Goal: Task Accomplishment & Management: Manage account settings

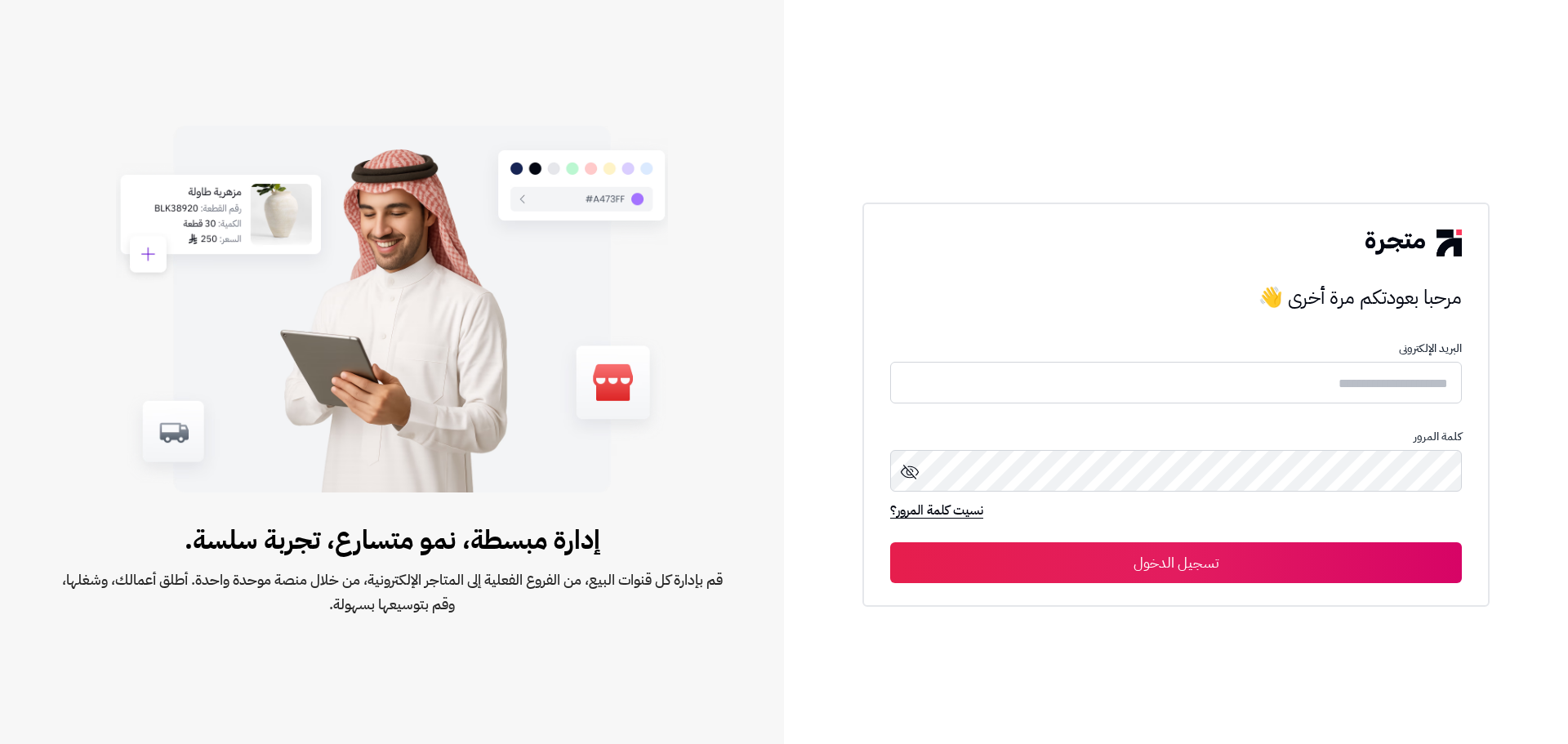
click at [1296, 386] on input "text" at bounding box center [1176, 382] width 571 height 42
click at [1403, 386] on input "text" at bounding box center [1176, 382] width 571 height 43
click at [1303, 374] on input "text" at bounding box center [1176, 382] width 571 height 43
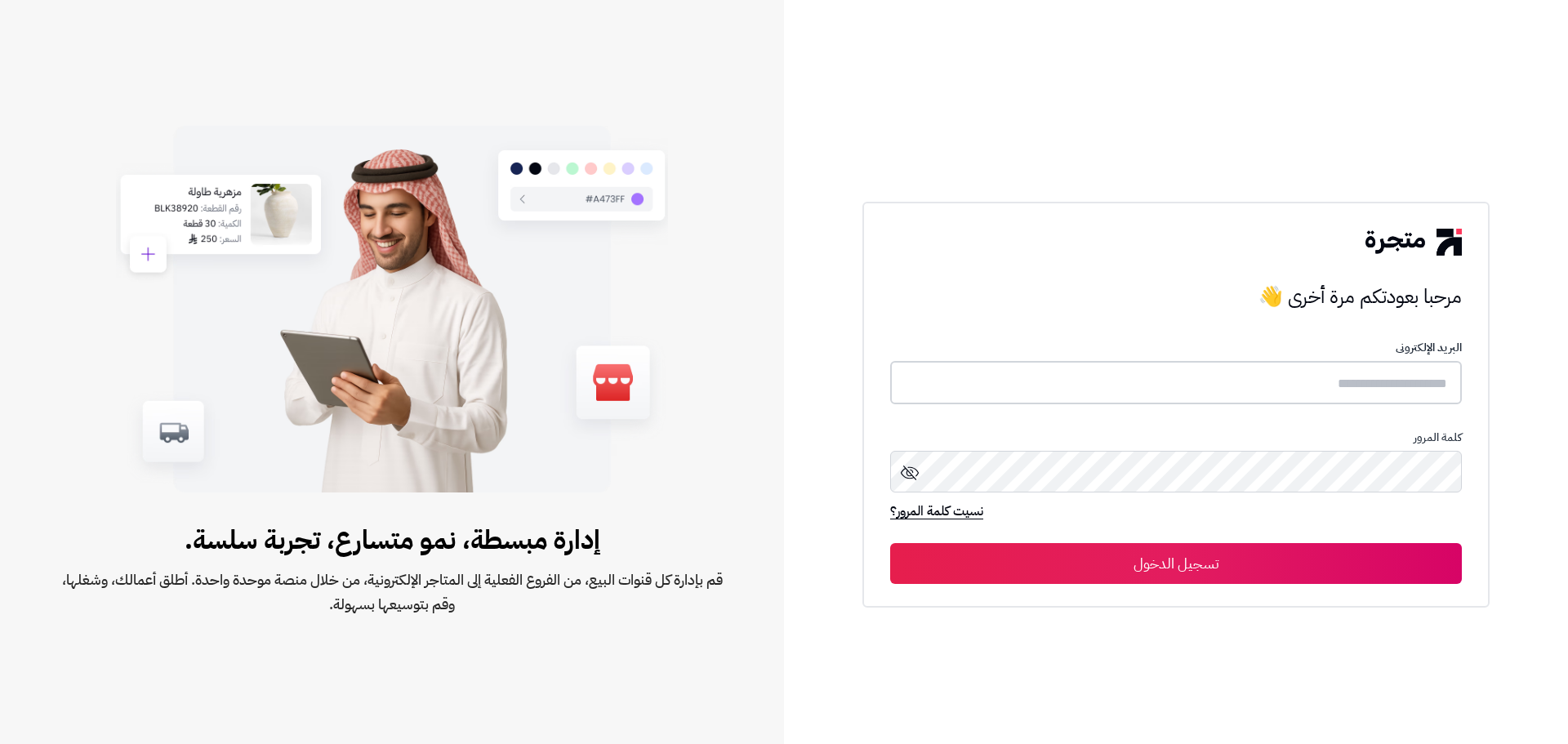
click at [1303, 374] on input "text" at bounding box center [1176, 382] width 571 height 43
type input "**********"
click at [1303, 574] on button "تسجيل الدخول" at bounding box center [1176, 563] width 571 height 41
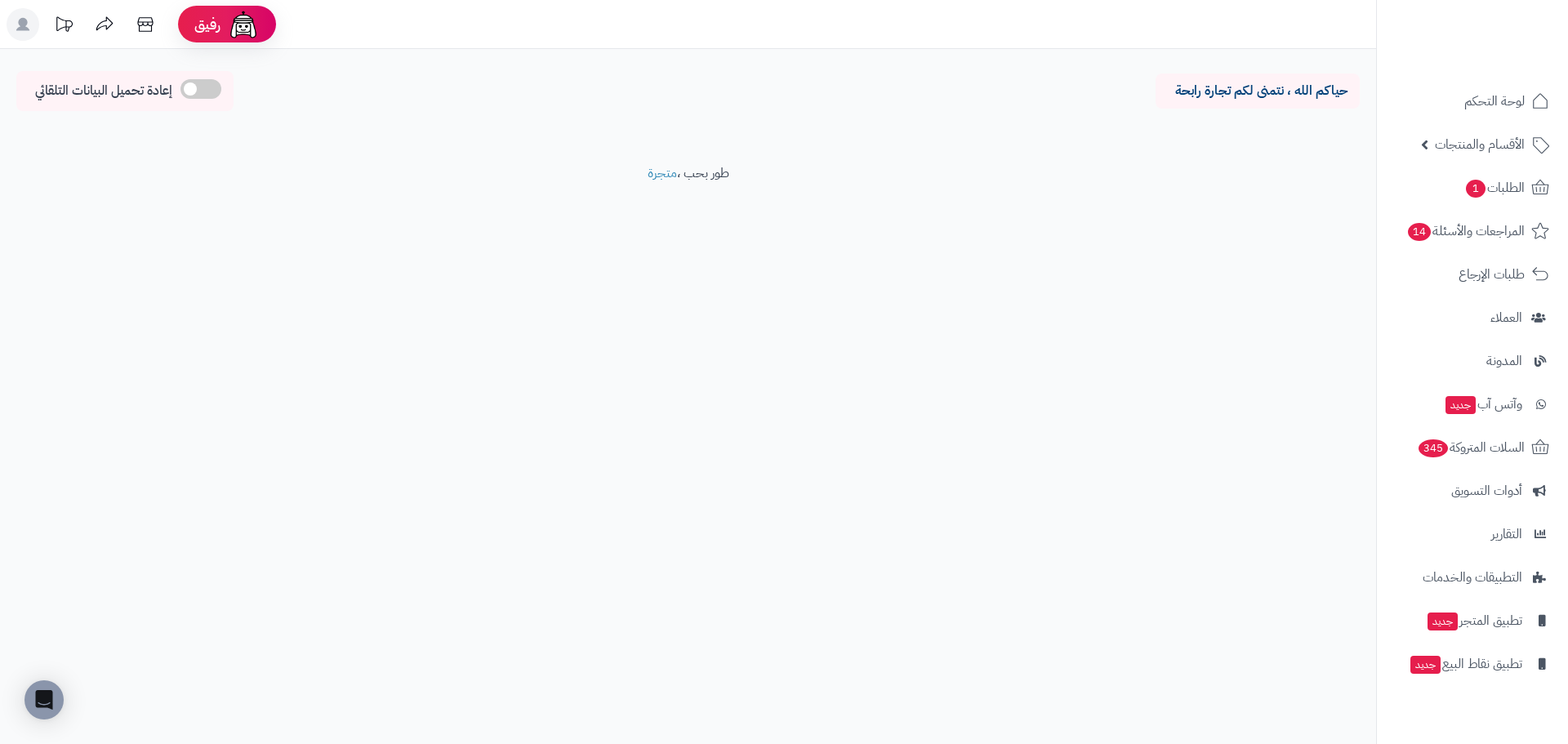
click at [1285, 94] on p "حياكم الله ، نتمنى لكم تجارة رابحة" at bounding box center [1257, 91] width 180 height 19
click at [1201, 86] on p "حياكم الله ، نتمنى لكم تجارة رابحة" at bounding box center [1257, 91] width 180 height 19
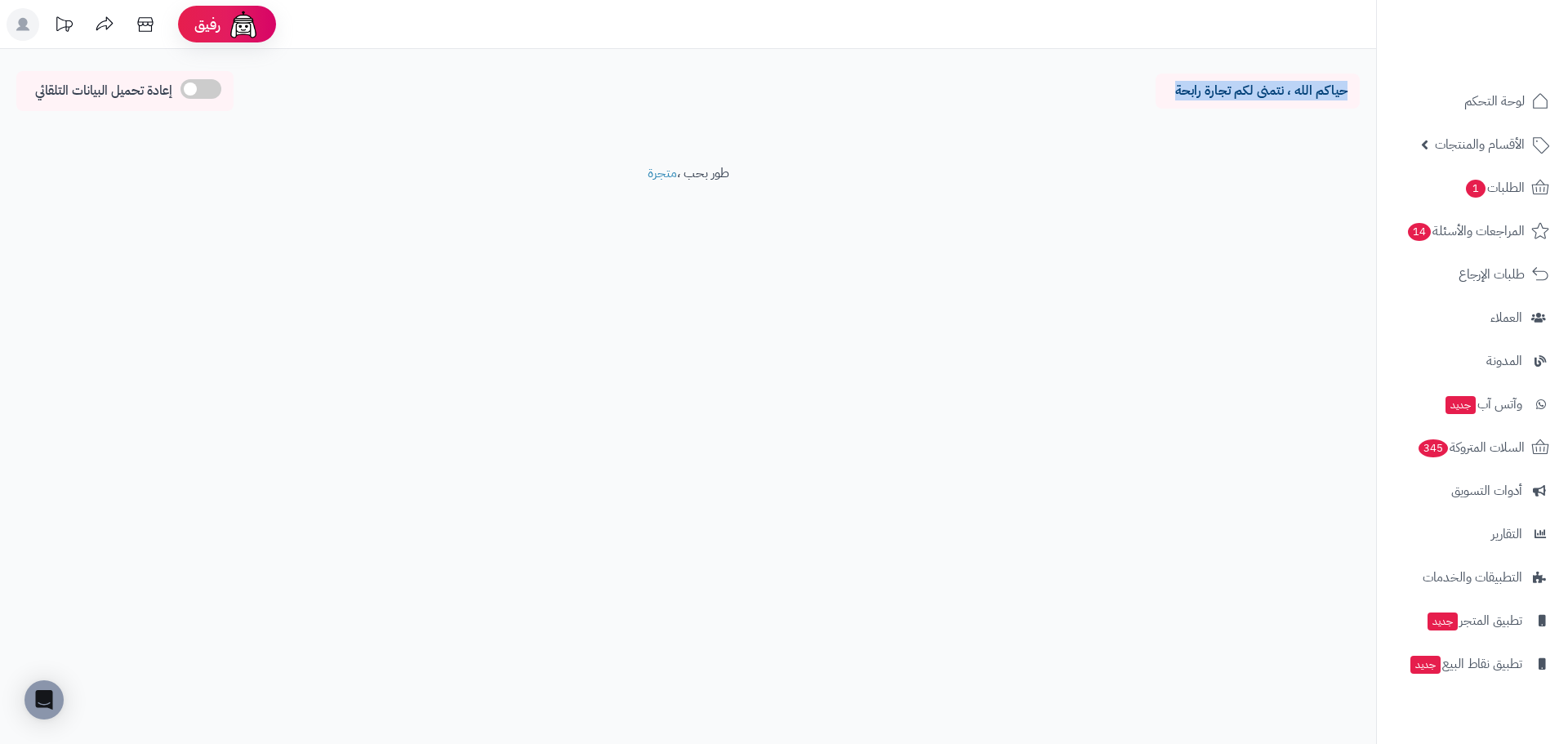
click at [1201, 86] on p "حياكم الله ، نتمنى لكم تجارة رابحة" at bounding box center [1257, 91] width 180 height 19
click at [197, 90] on span at bounding box center [201, 89] width 41 height 20
click at [1290, 92] on p "حياكم الله ، نتمنى لكم تجارة رابحة" at bounding box center [1257, 91] width 180 height 19
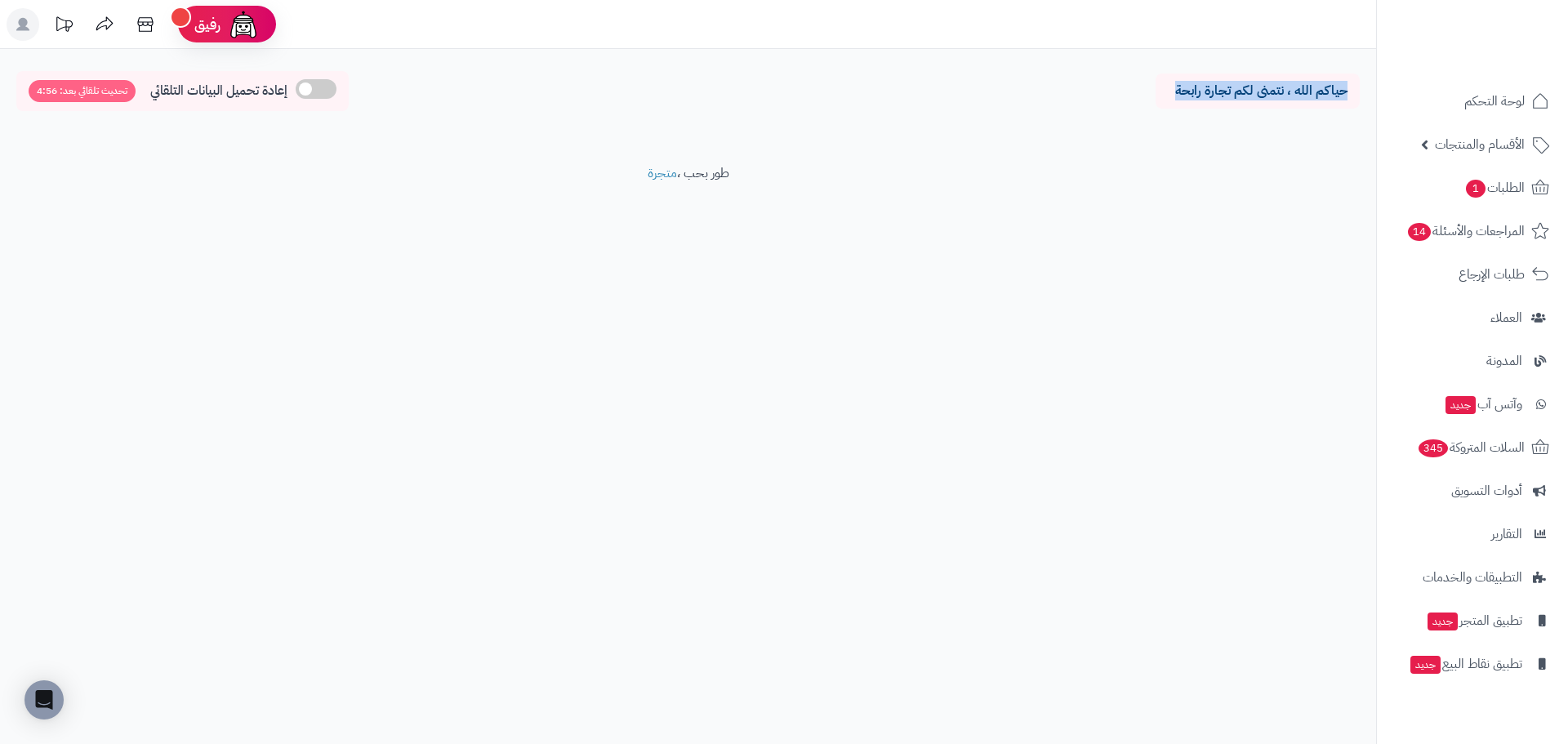
click at [1290, 92] on p "حياكم الله ، نتمنى لكم تجارة رابحة" at bounding box center [1257, 91] width 180 height 19
click at [1459, 109] on link "لوحة التحكم" at bounding box center [1472, 101] width 171 height 39
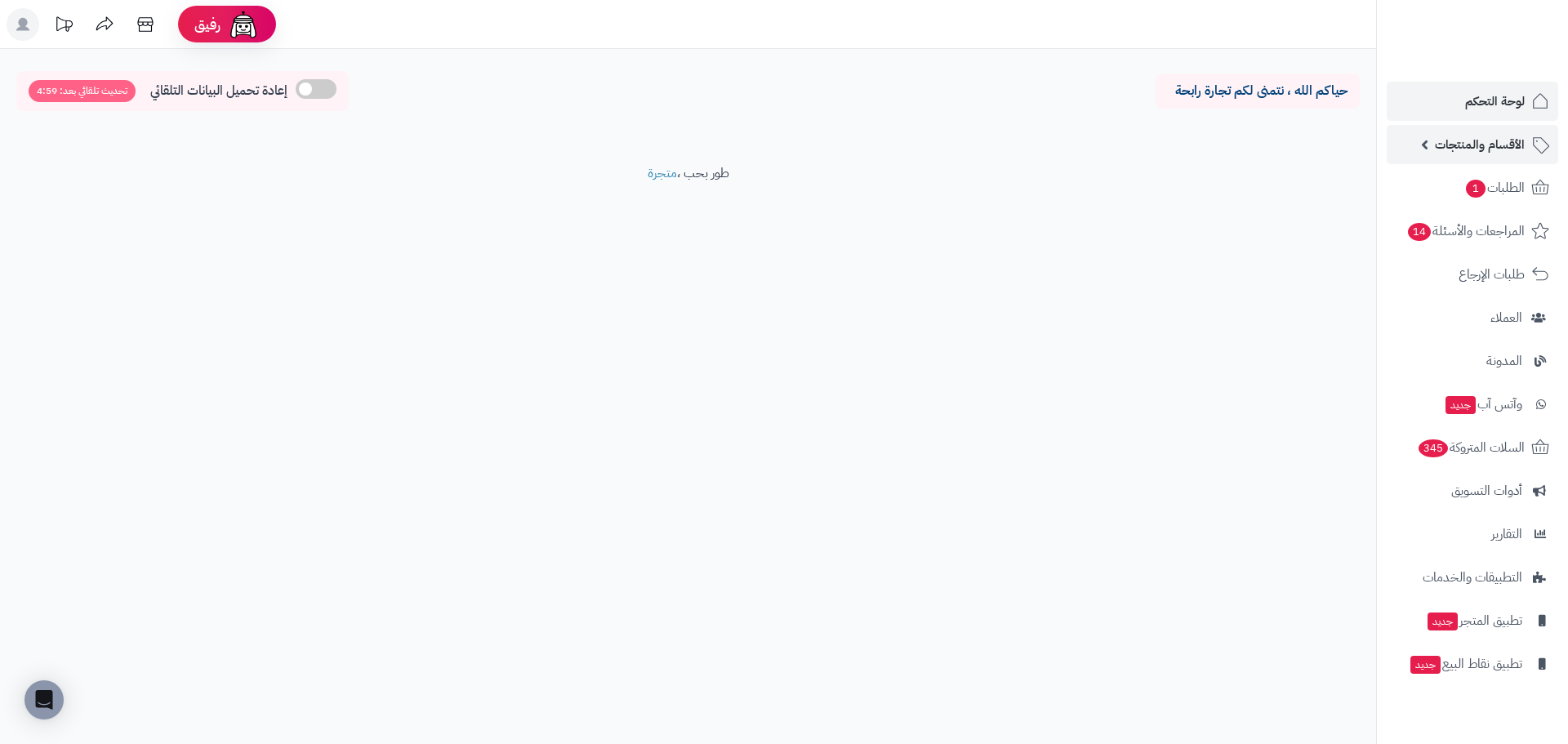
click at [1476, 151] on span "الأقسام والمنتجات" at bounding box center [1479, 144] width 90 height 23
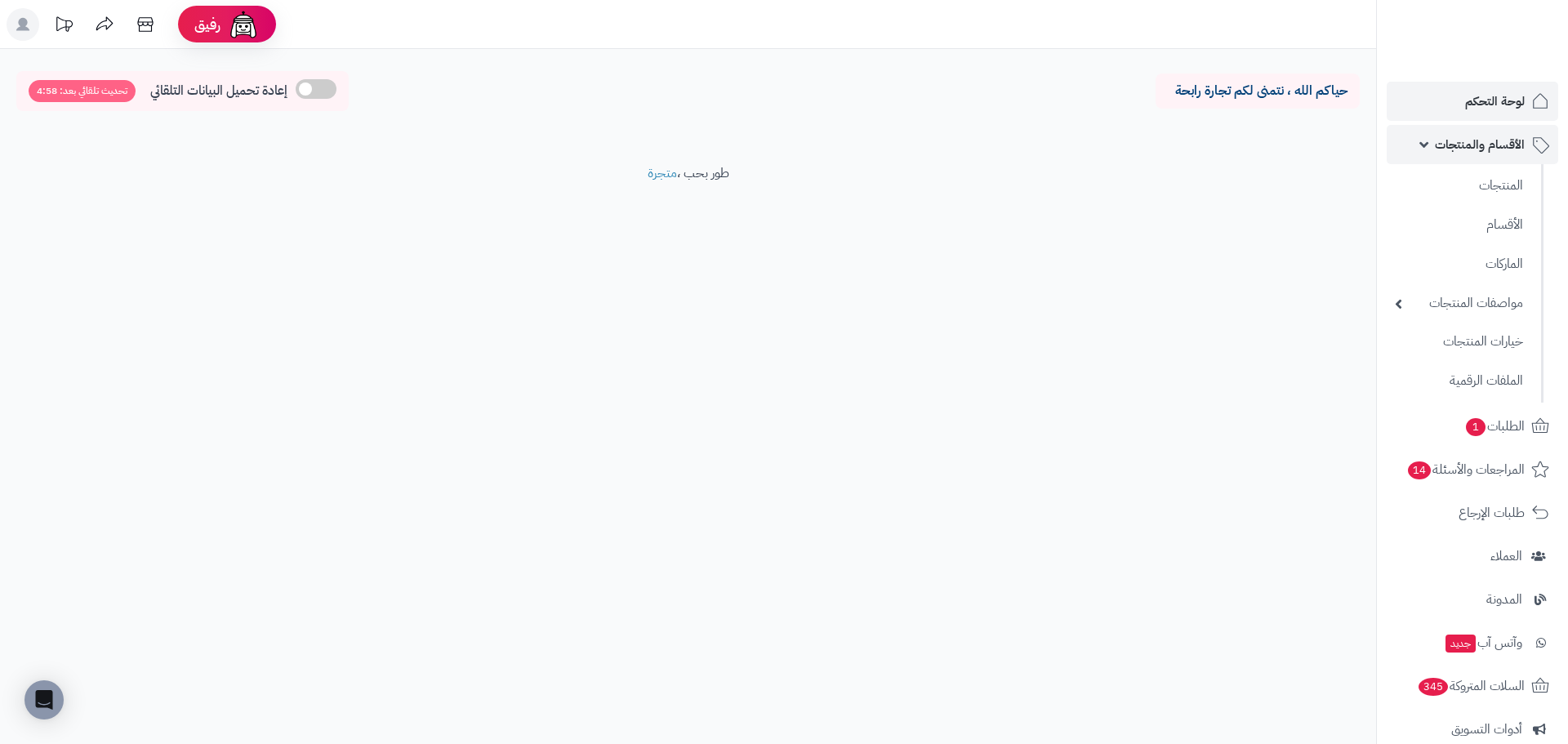
click at [1474, 147] on span "الأقسام والمنتجات" at bounding box center [1479, 144] width 90 height 23
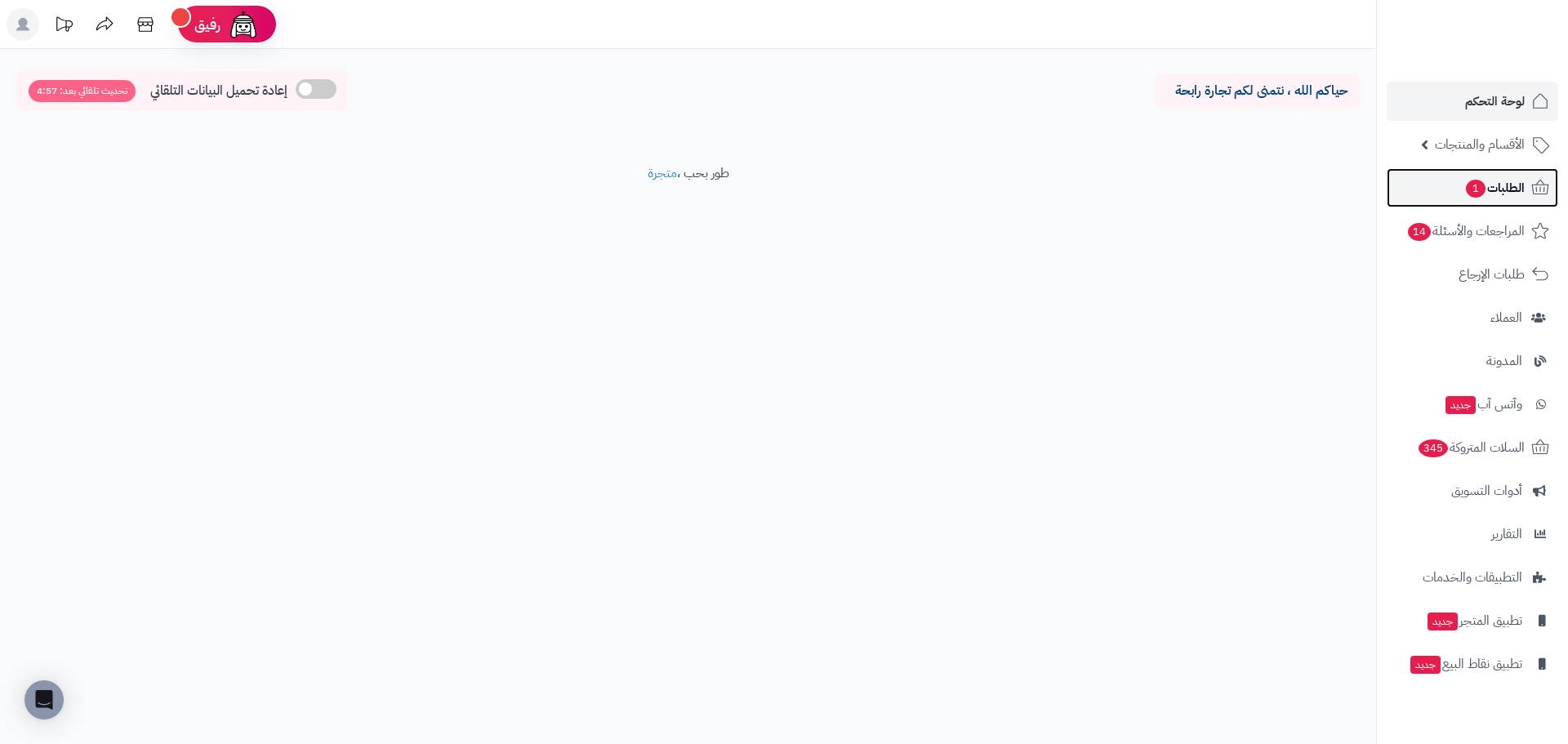
click at [1509, 187] on span "الطلبات 1" at bounding box center [1494, 187] width 60 height 23
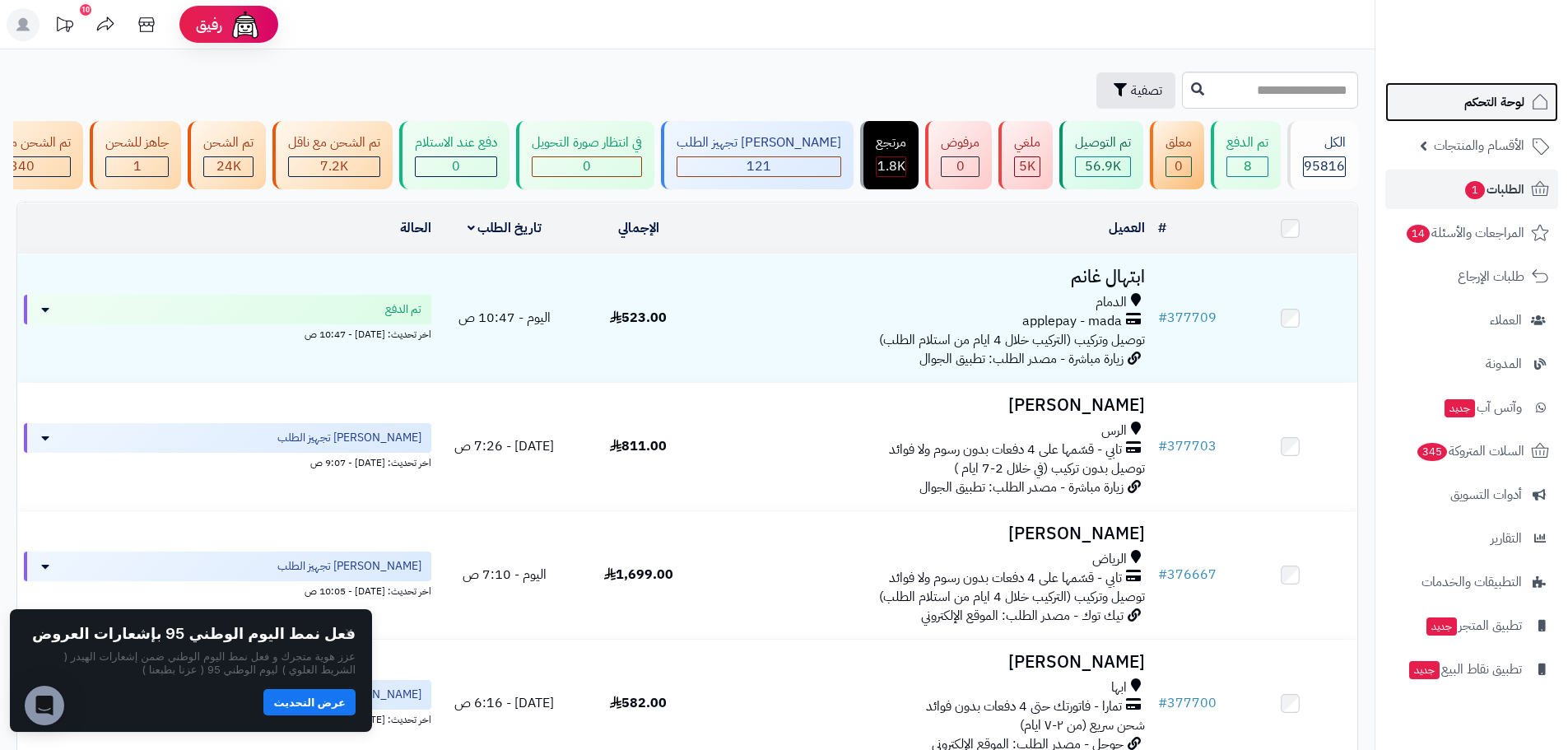
click at [1485, 91] on span "لوحة التحكم" at bounding box center [1495, 102] width 60 height 23
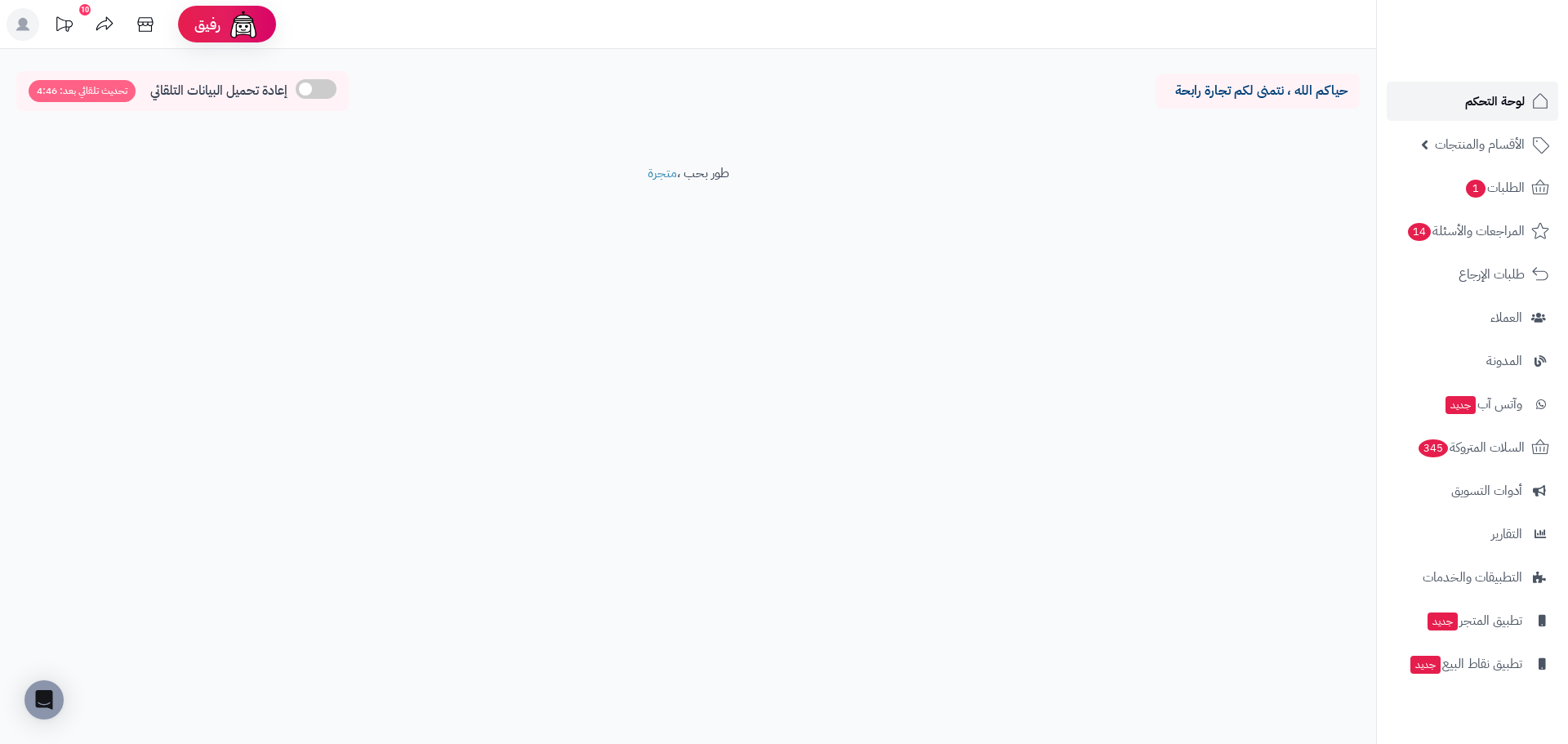
click at [1472, 100] on span "لوحة التحكم" at bounding box center [1495, 101] width 60 height 23
click at [20, 24] on icon at bounding box center [22, 24] width 13 height 13
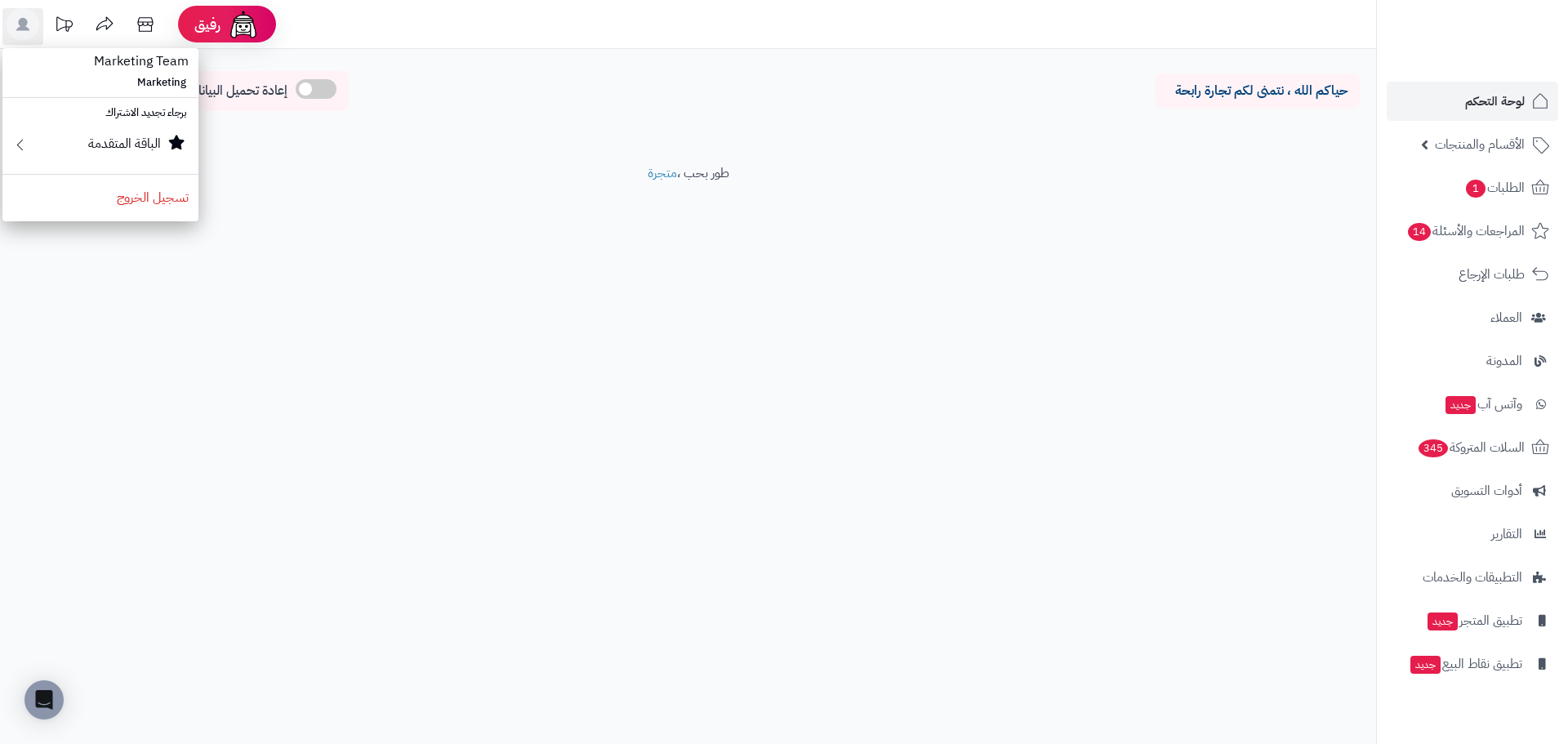
click at [533, 350] on div "رفيق ! الطلبات معالجة مكتمل إرجاع المنتجات العملاء المتواجدون الان 229525 عملاء…" at bounding box center [784, 372] width 1568 height 744
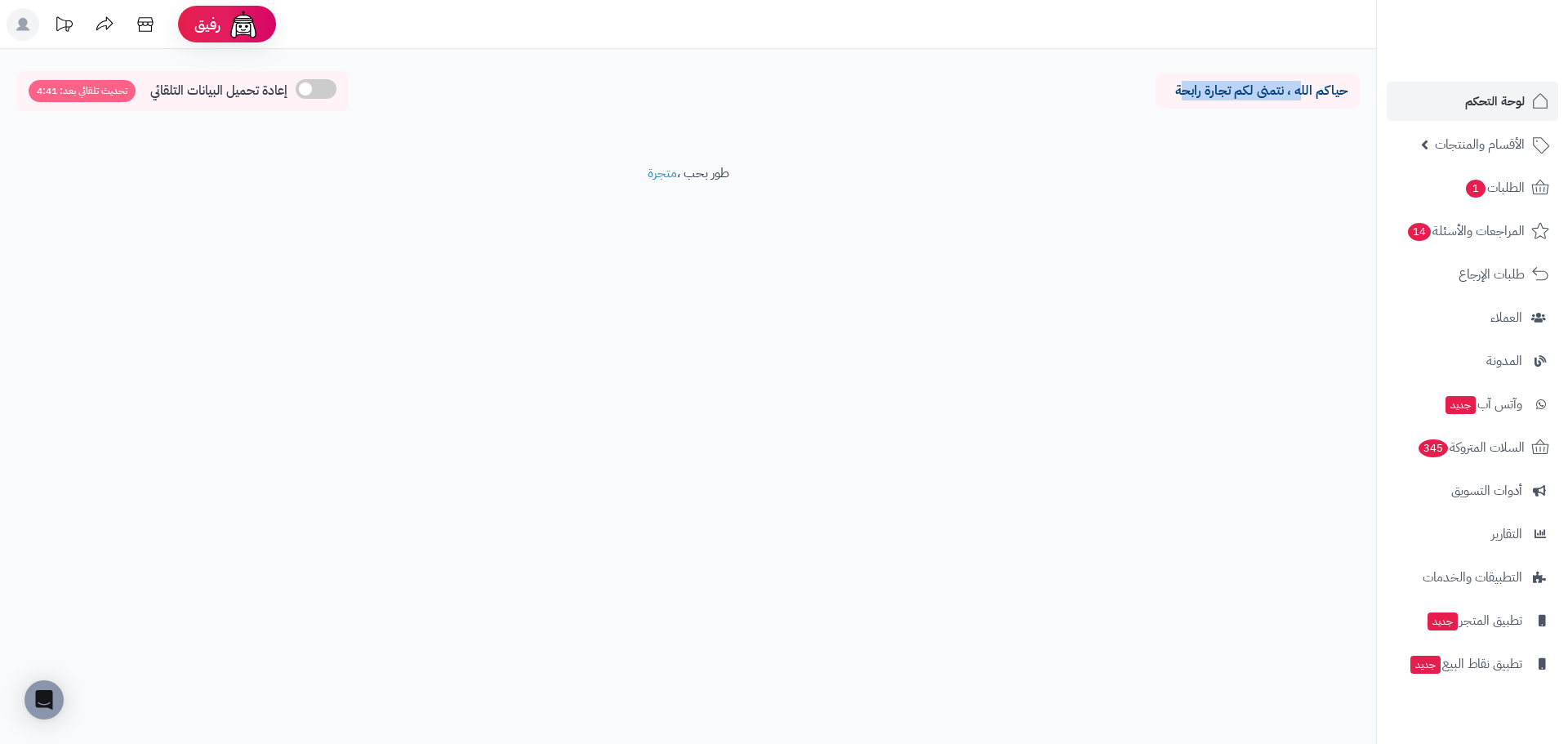
drag, startPoint x: 1182, startPoint y: 88, endPoint x: 1309, endPoint y: 93, distance: 127.1
click at [1305, 93] on p "حياكم الله ، نتمنى لكم تجارة رابحة" at bounding box center [1257, 91] width 180 height 19
click at [1338, 96] on p "حياكم الله ، نتمنى لكم تجارة رابحة" at bounding box center [1257, 91] width 180 height 19
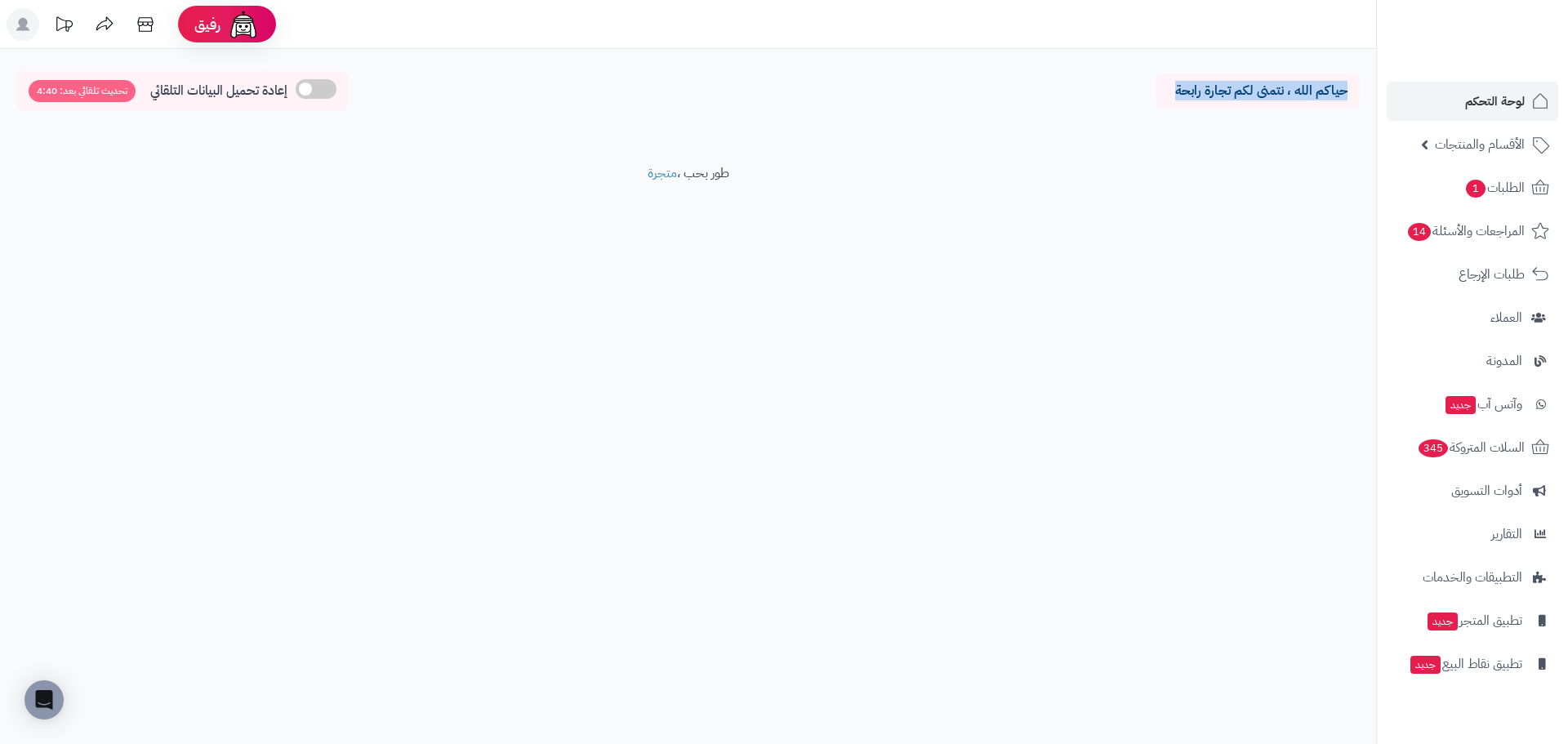
click at [1273, 103] on div "حياكم الله ، نتمنى لكم تجارة رابحة" at bounding box center [1257, 90] width 204 height 35
click at [1179, 95] on p "حياكم الله ، نتمنى لكم تجارة رابحة" at bounding box center [1257, 91] width 180 height 19
drag, startPoint x: 1182, startPoint y: 90, endPoint x: 1363, endPoint y: 74, distance: 181.7
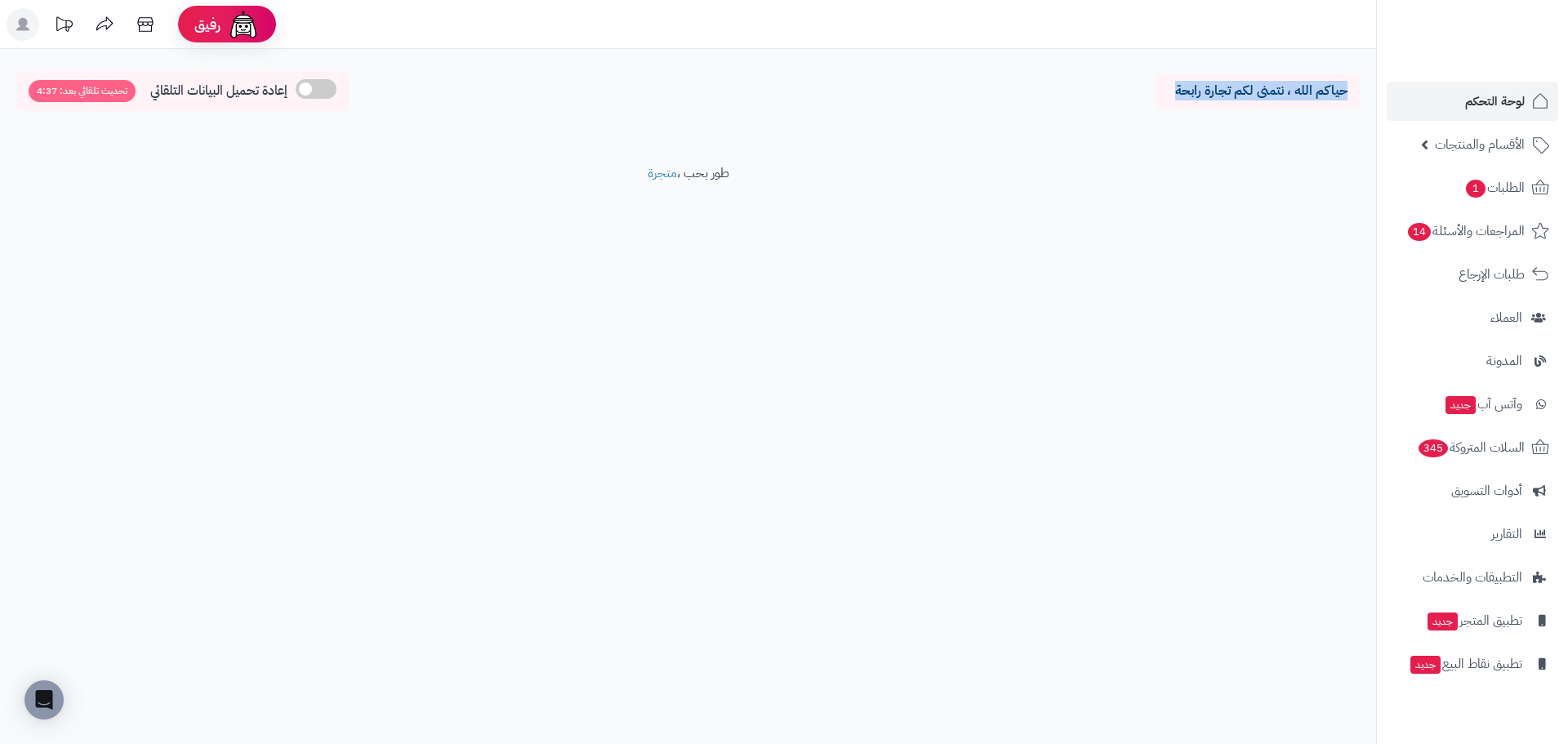
click at [1363, 74] on div "حياكم الله ، نتمنى لكم تجارة رابحة إعادة تحميل البيانات التلقائي تحديث تلقائي ب…" at bounding box center [688, 94] width 1376 height 49
click at [1328, 83] on p "حياكم الله ، نتمنى لكم تجارة رابحة" at bounding box center [1257, 91] width 180 height 19
click at [1326, 83] on p "حياكم الله ، نتمنى لكم تجارة رابحة" at bounding box center [1257, 91] width 180 height 19
click at [1324, 83] on p "حياكم الله ، نتمنى لكم تجارة رابحة" at bounding box center [1257, 91] width 180 height 19
click at [1254, 91] on p "حياكم الله ، نتمنى لكم تجارة رابحة" at bounding box center [1257, 91] width 180 height 19
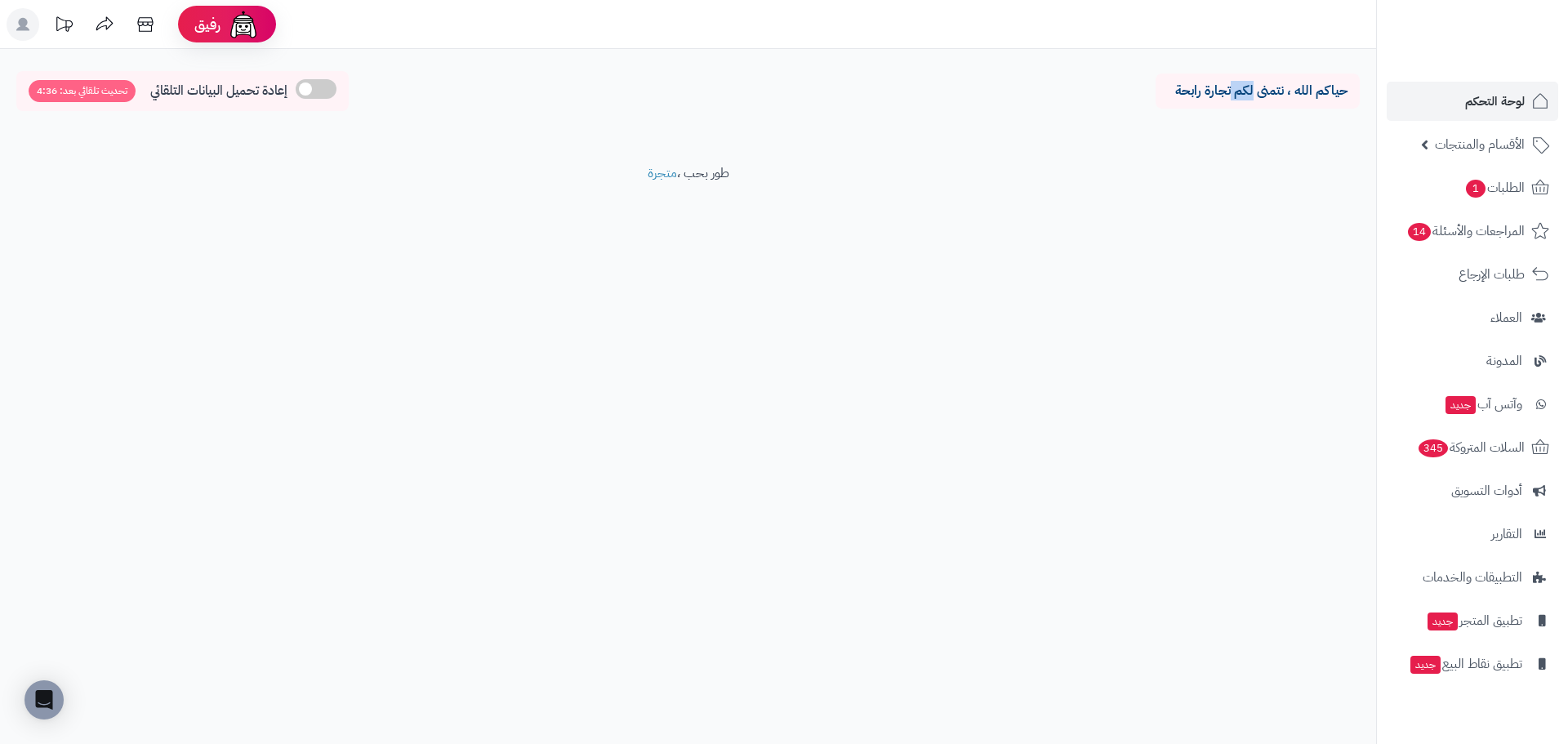
click at [1254, 91] on p "حياكم الله ، نتمنى لكم تجارة رابحة" at bounding box center [1257, 91] width 180 height 19
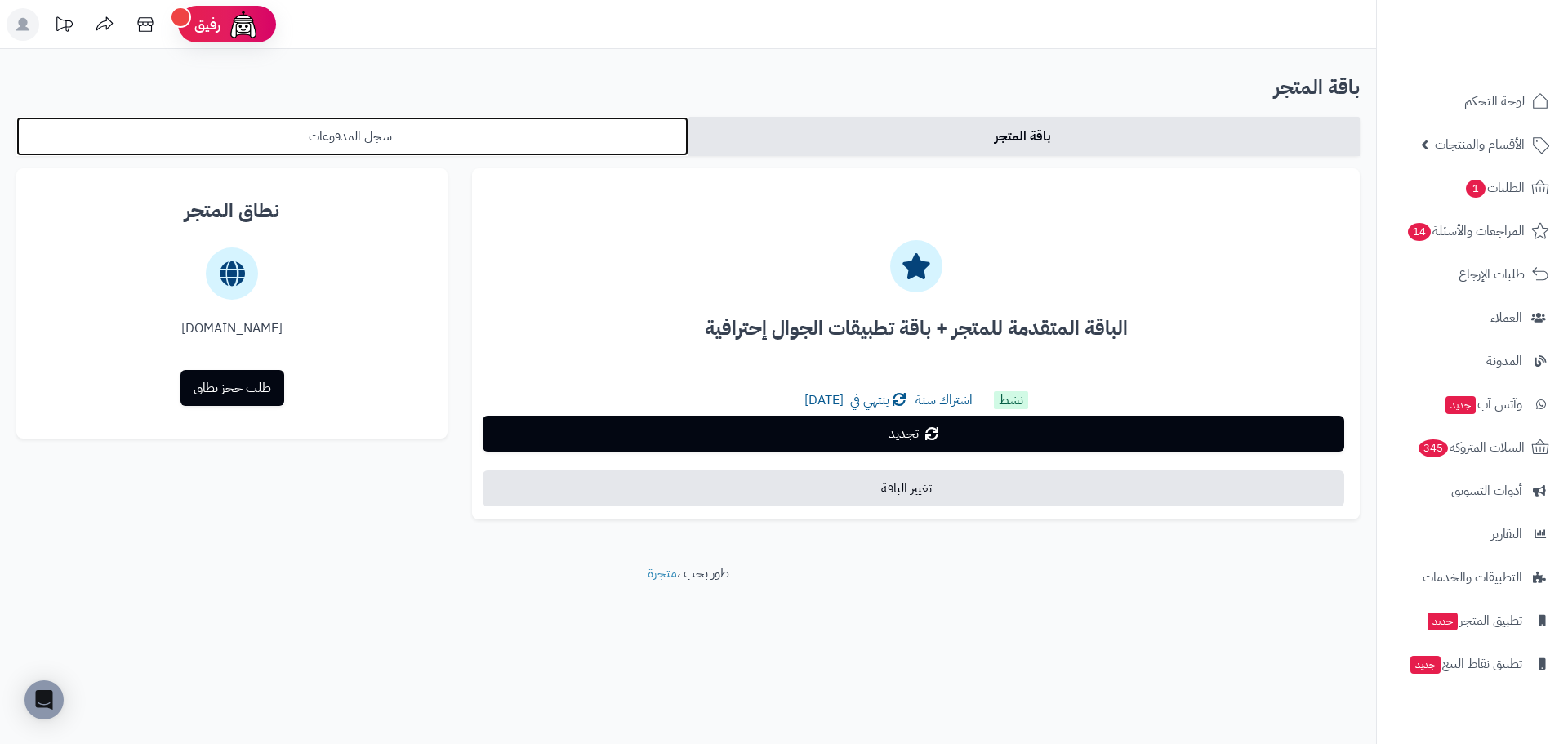
click at [495, 131] on link "سجل المدفوعات" at bounding box center [352, 136] width 672 height 39
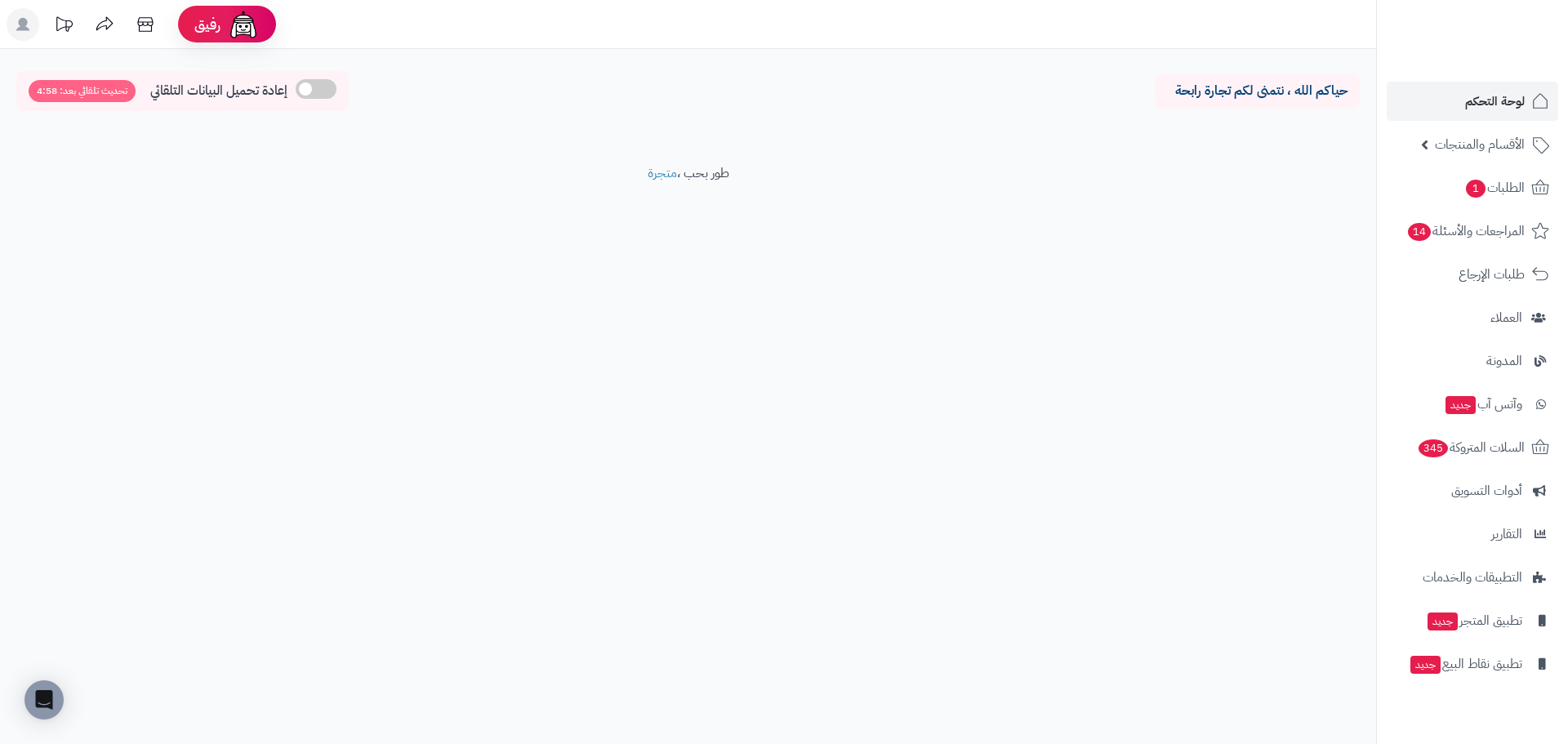
click at [30, 18] on rect at bounding box center [23, 25] width 32 height 32
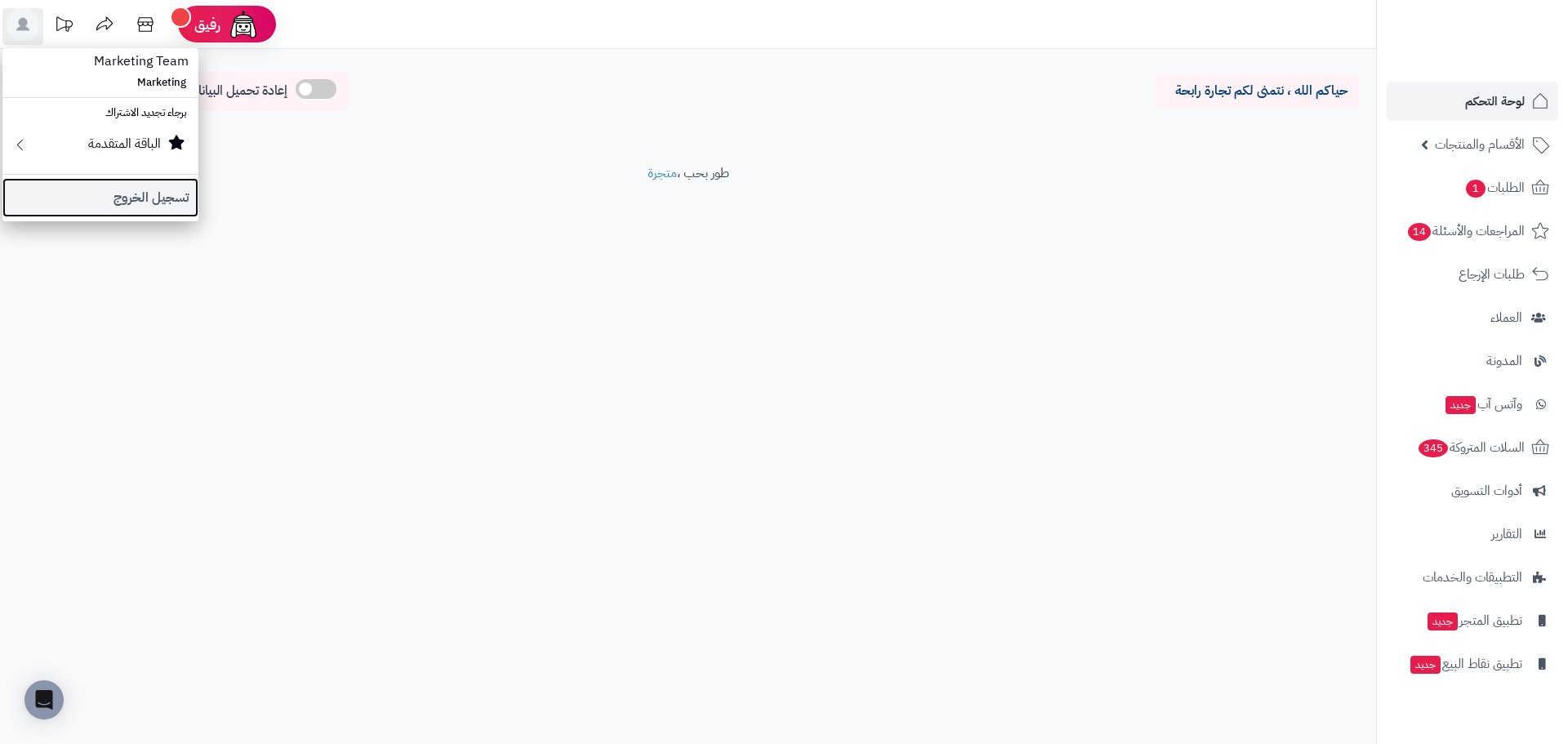
click at [116, 206] on link "تسجيل الخروج" at bounding box center [100, 197] width 196 height 39
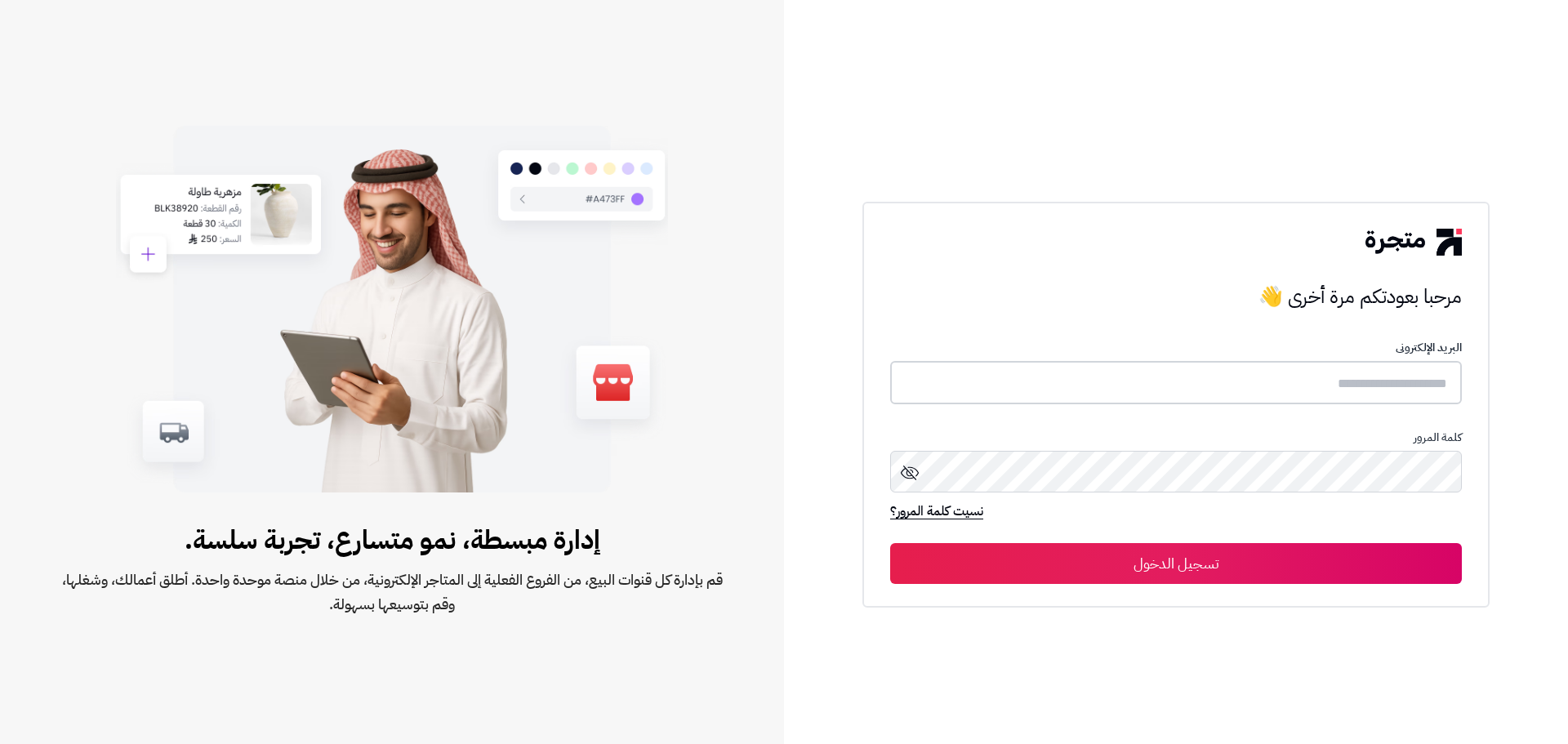
click at [1358, 369] on input "text" at bounding box center [1176, 382] width 571 height 43
type input "**********"
click at [1187, 558] on button "تسجيل الدخول" at bounding box center [1176, 563] width 571 height 41
